Goal: Download file/media

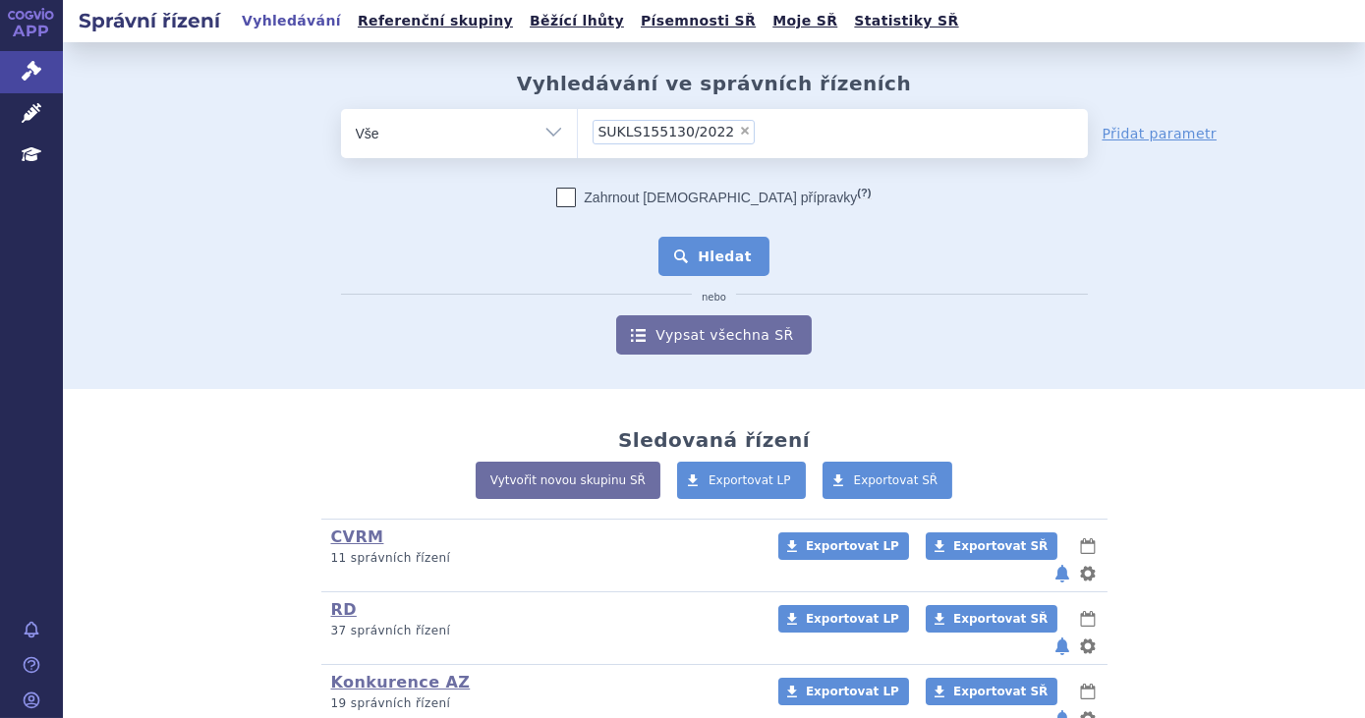
click at [705, 256] on button "Hledat" at bounding box center [713, 256] width 111 height 39
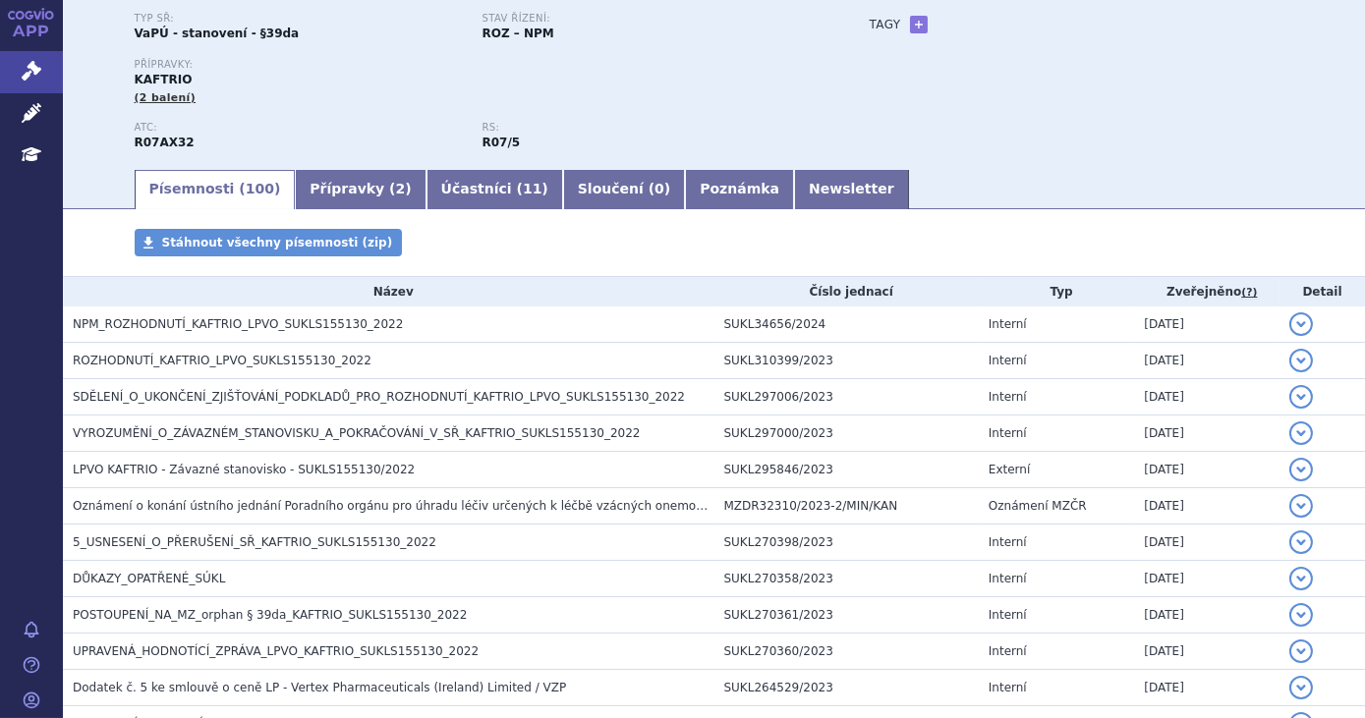
scroll to position [178, 0]
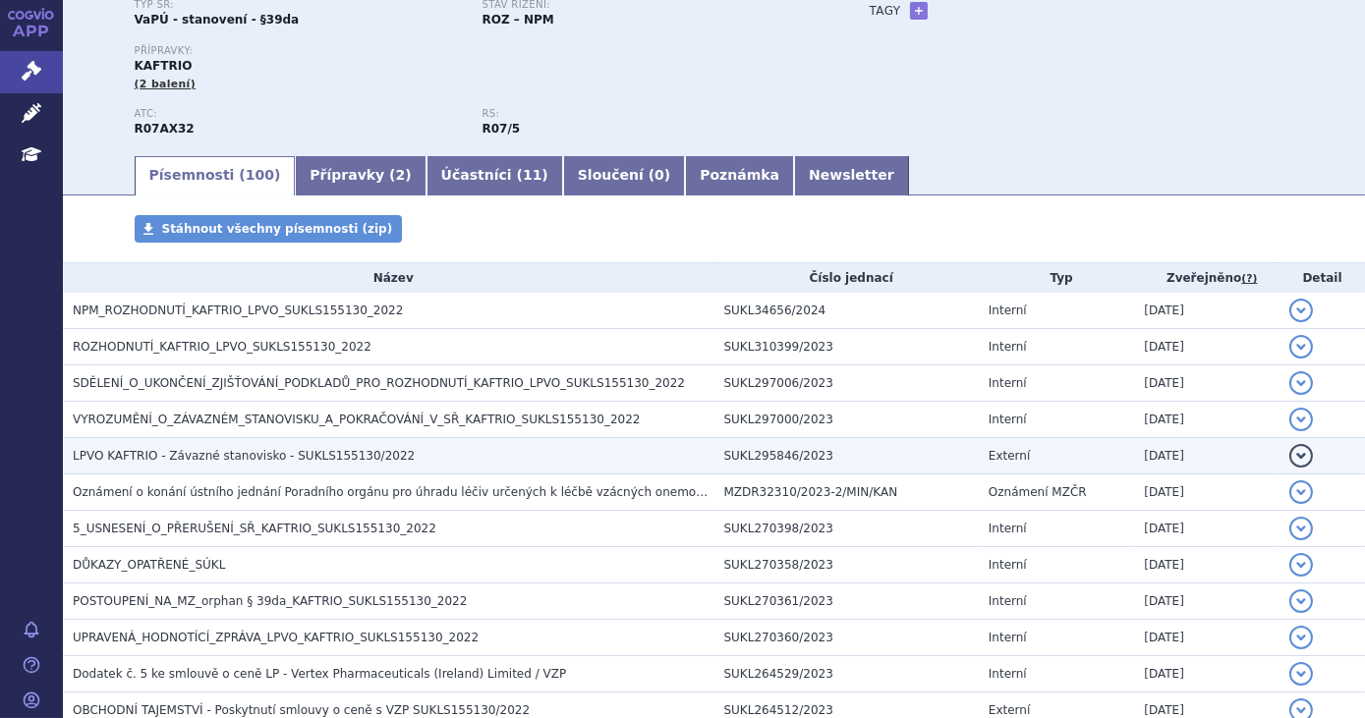
click at [580, 452] on h3 "LPVO KAFTRIO - Závazné stanovisko - SUKLS155130/2022" at bounding box center [394, 456] width 642 height 20
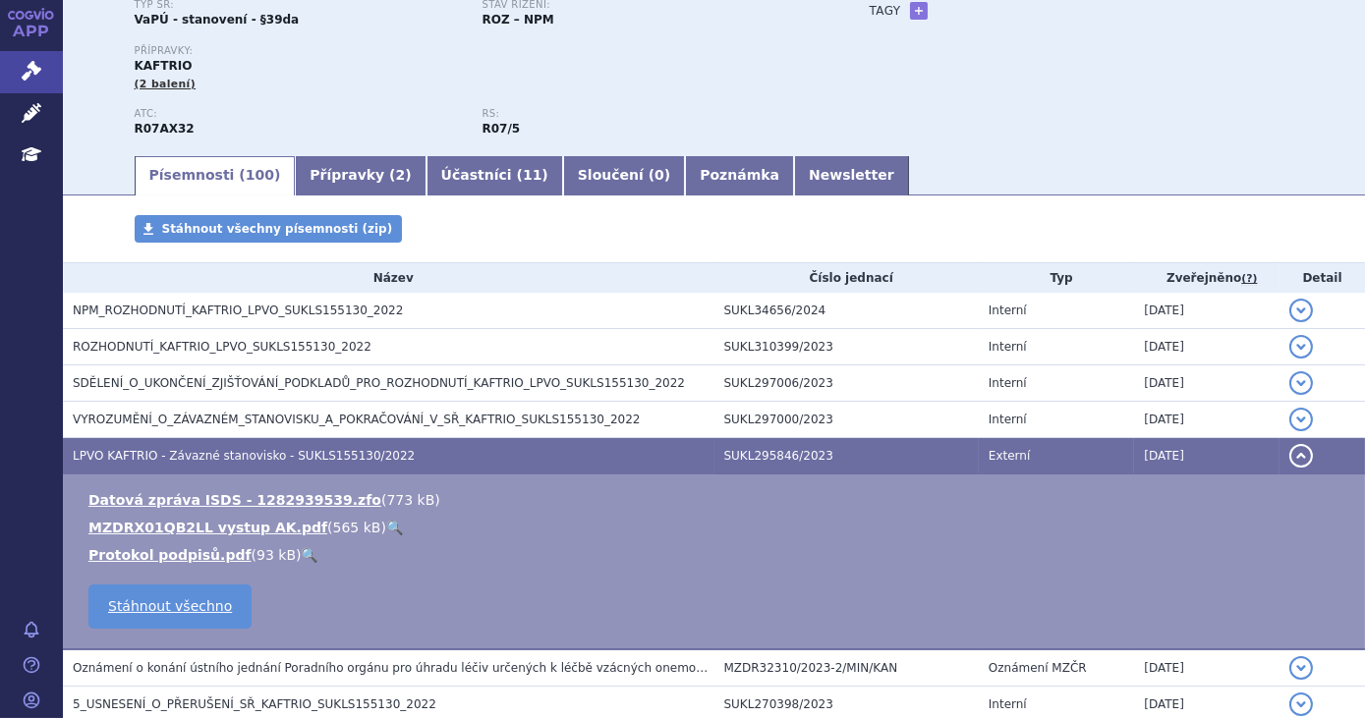
scroll to position [267, 0]
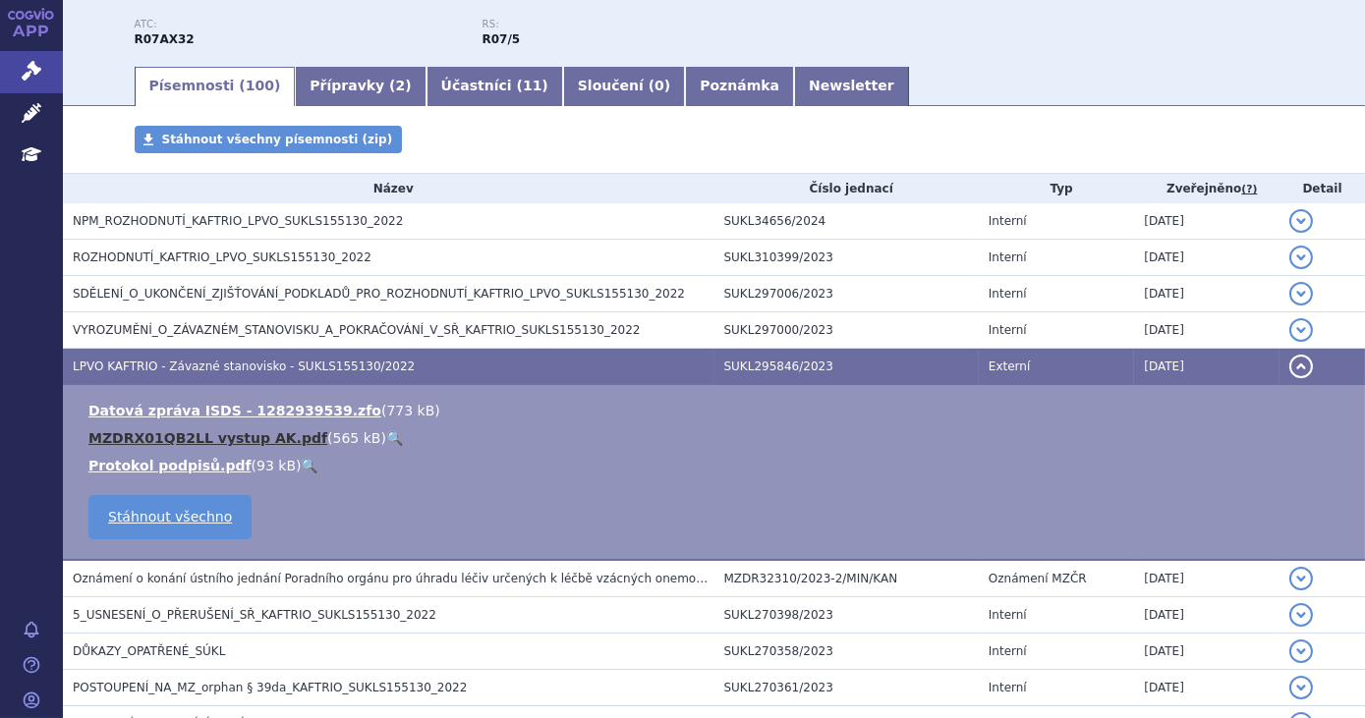
click at [280, 440] on link "MZDRX01QB2LL vystup AK.pdf" at bounding box center [207, 438] width 239 height 16
